Goal: Complete application form: Complete application form

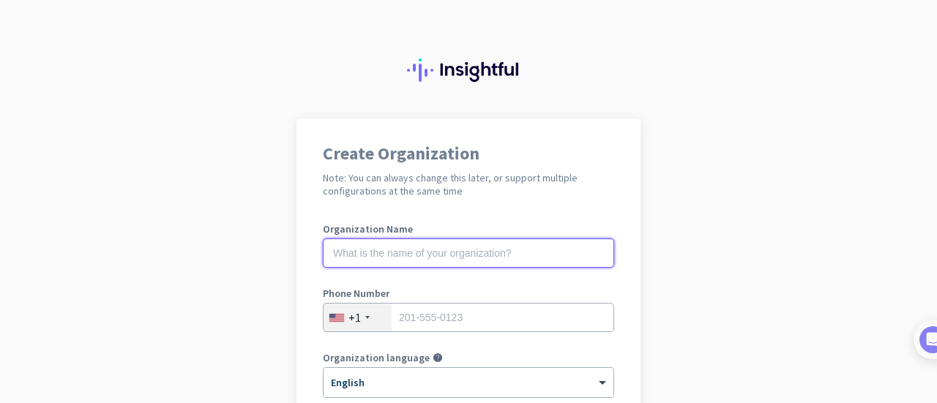
click at [475, 247] on input "text" at bounding box center [468, 253] width 291 height 29
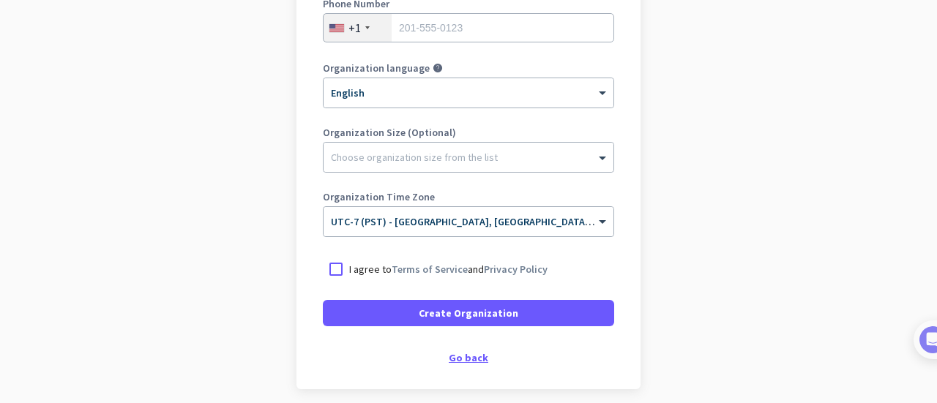
scroll to position [290, 0]
click at [468, 356] on div "Go back" at bounding box center [468, 358] width 291 height 10
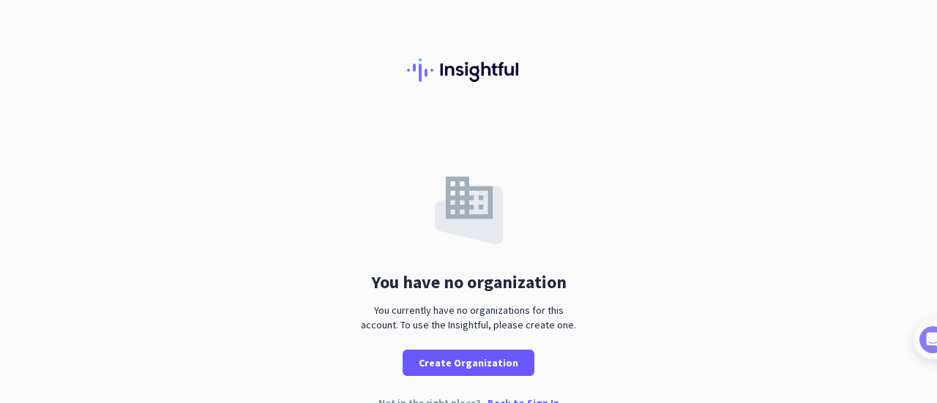
scroll to position [29, 0]
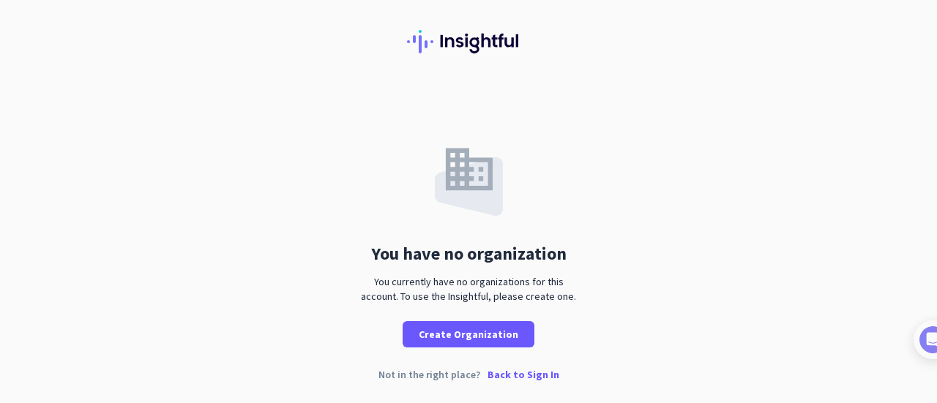
click at [500, 375] on p "Back to Sign In" at bounding box center [523, 375] width 72 height 10
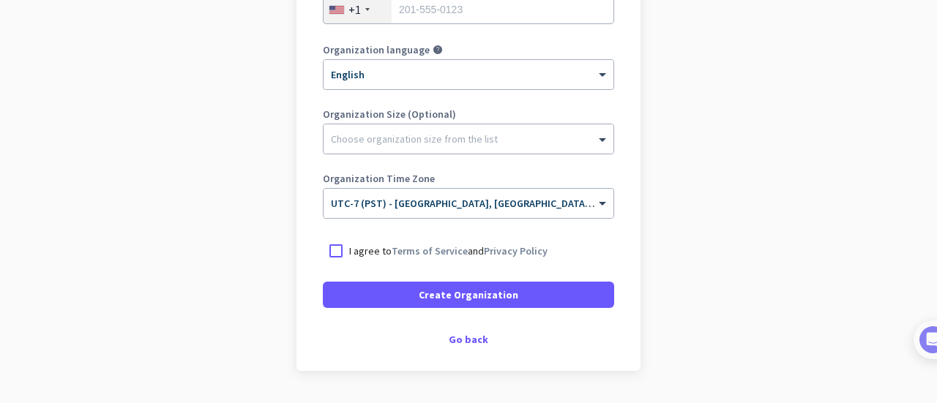
scroll to position [311, 0]
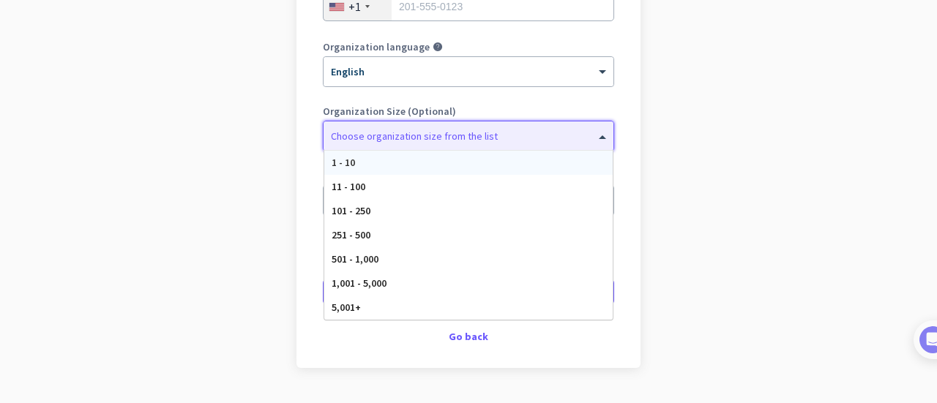
click at [528, 142] on div "Choose organization size from the list" at bounding box center [468, 135] width 290 height 29
click at [700, 129] on app-onboarding-organization "Create Organization Note: You can always change this later, or support multiple…" at bounding box center [468, 125] width 937 height 634
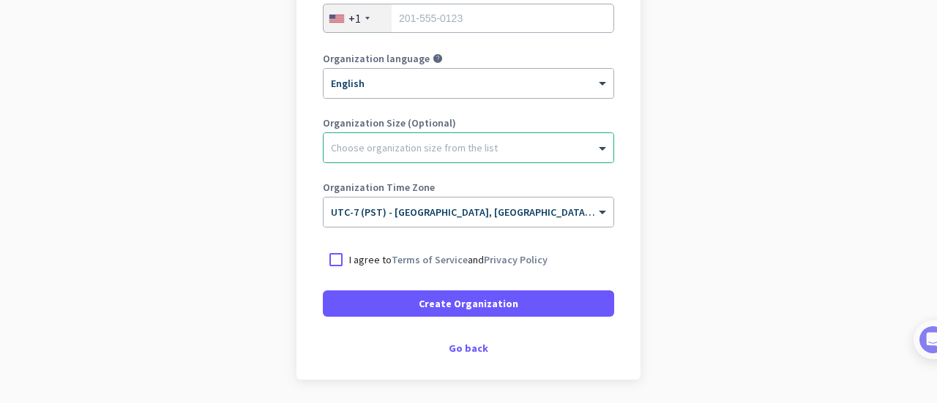
scroll to position [348, 0]
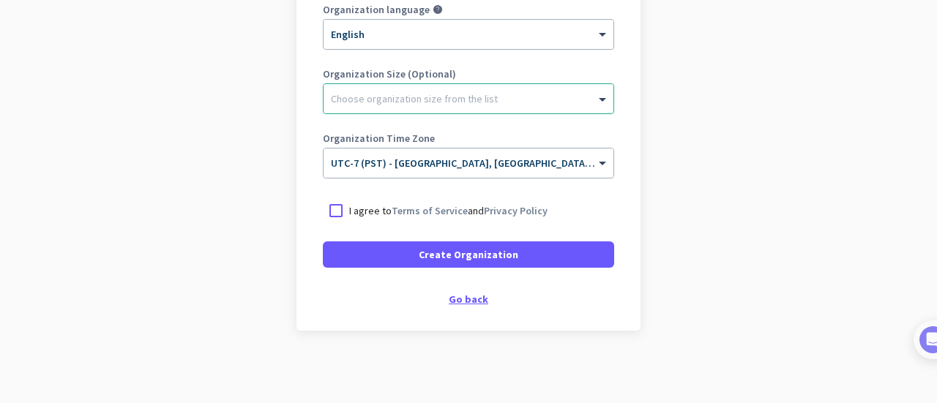
click at [471, 299] on div "Go back" at bounding box center [468, 299] width 291 height 10
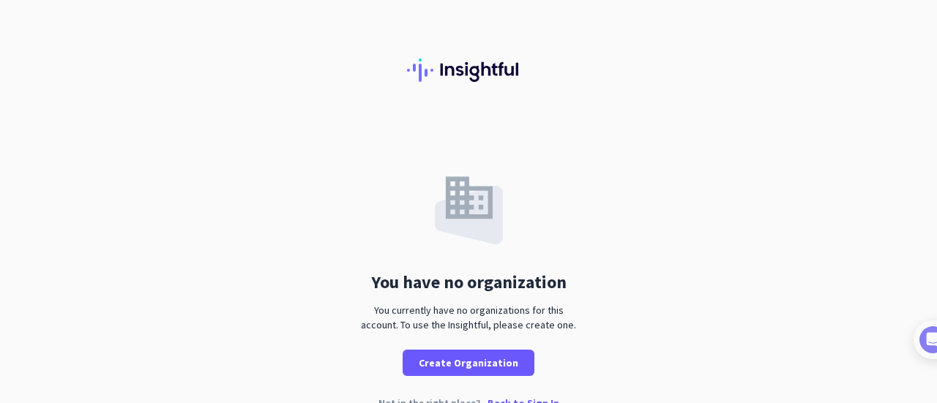
scroll to position [29, 0]
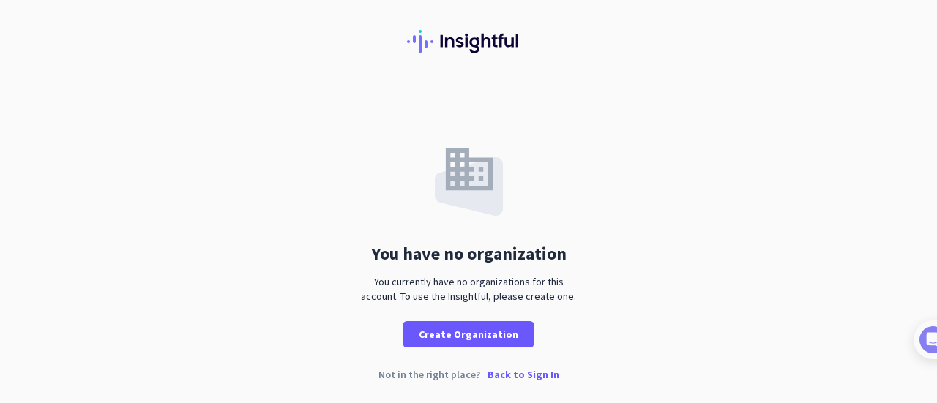
click at [514, 370] on p "Back to Sign In" at bounding box center [523, 375] width 72 height 10
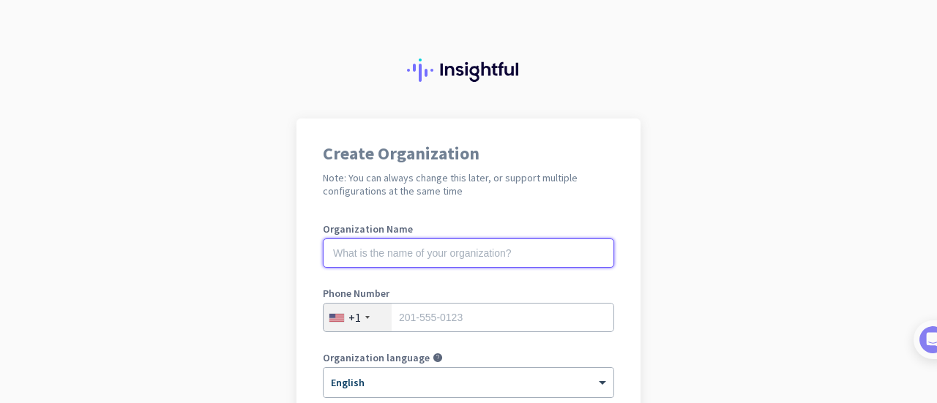
click at [484, 243] on input "text" at bounding box center [468, 253] width 291 height 29
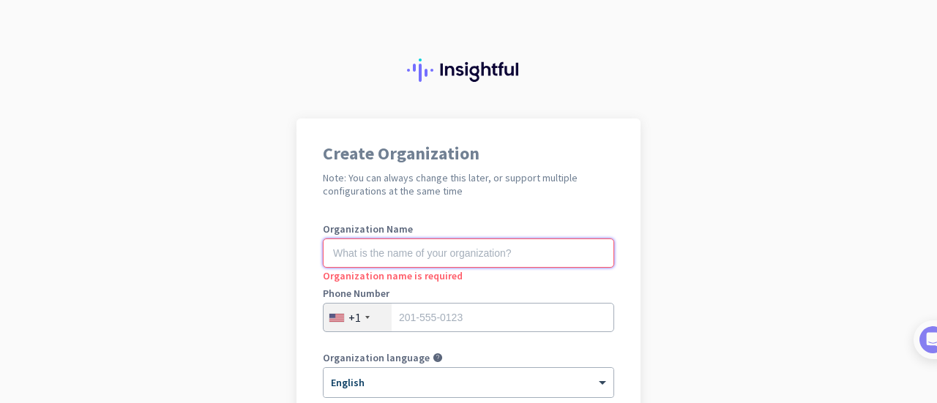
scroll to position [325, 0]
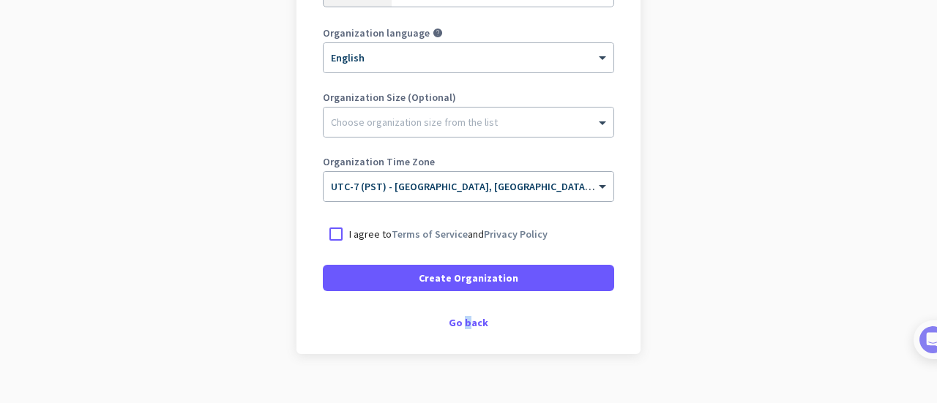
drag, startPoint x: 463, startPoint y: 332, endPoint x: 460, endPoint y: 315, distance: 16.5
click at [460, 315] on div "Create Organization Note: You can always change this later, or support multiple…" at bounding box center [468, 74] width 344 height 561
click at [459, 318] on div "Go back" at bounding box center [468, 323] width 291 height 10
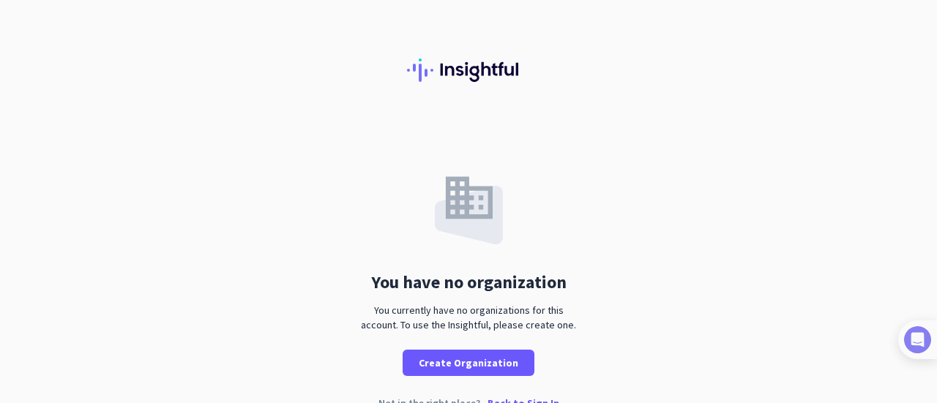
scroll to position [29, 0]
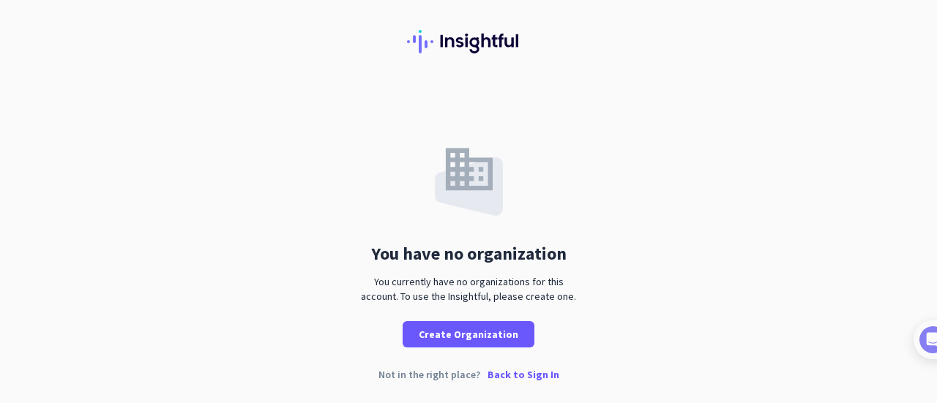
click at [524, 371] on p "Back to Sign In" at bounding box center [523, 375] width 72 height 10
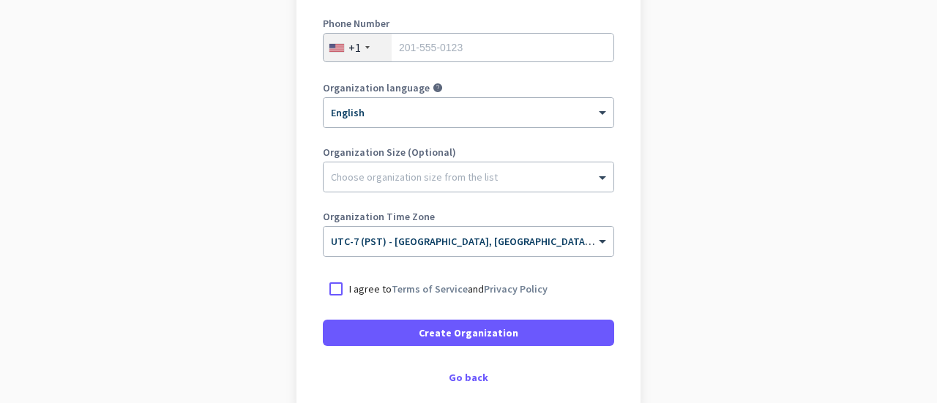
scroll to position [308, 0]
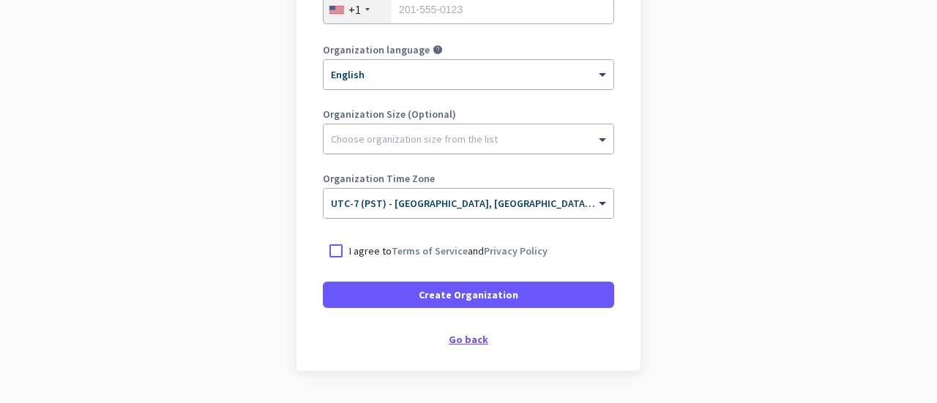
click at [459, 343] on div "Go back" at bounding box center [468, 339] width 291 height 10
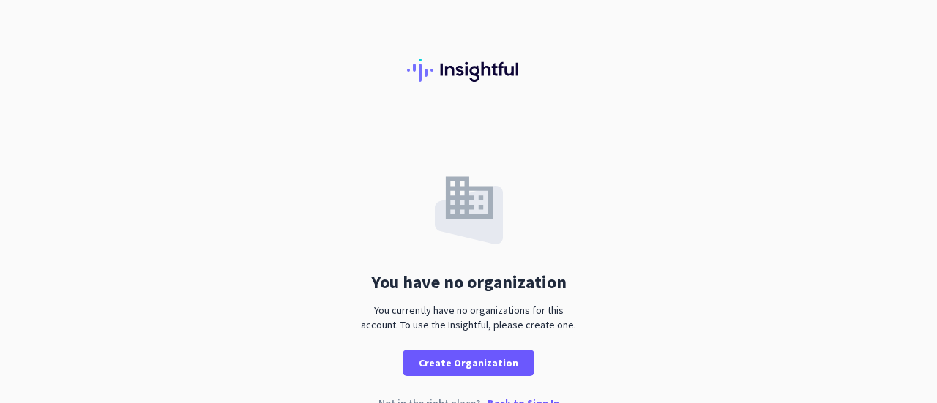
scroll to position [29, 0]
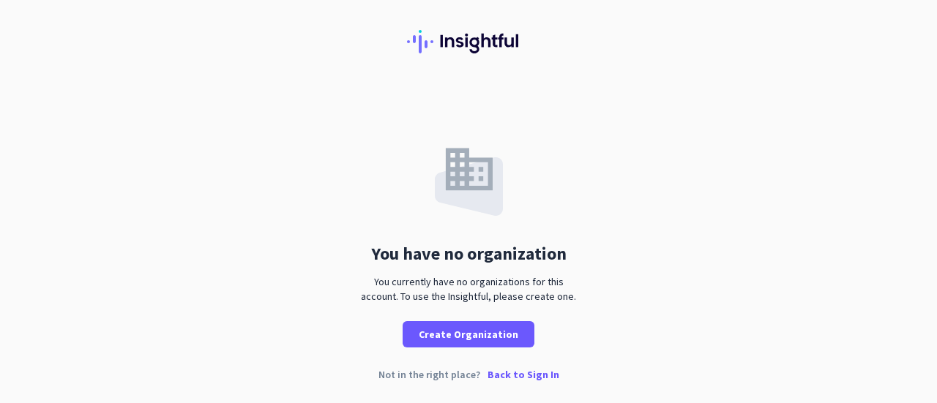
click at [504, 373] on p "Back to Sign In" at bounding box center [523, 375] width 72 height 10
